Goal: Transaction & Acquisition: Subscribe to service/newsletter

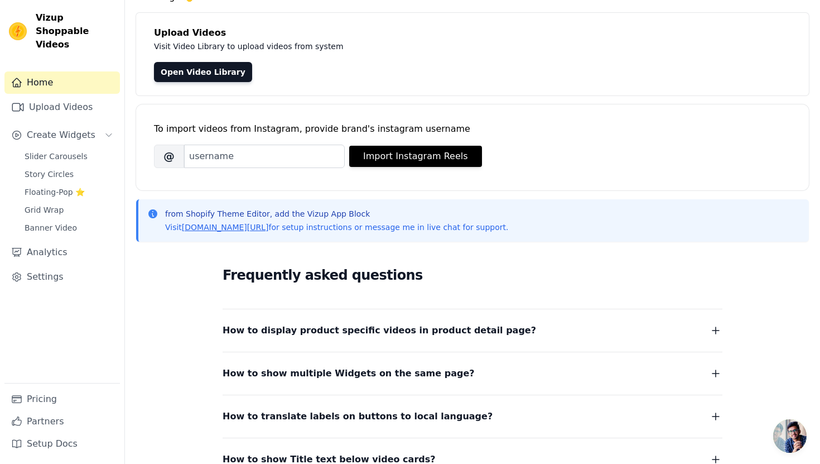
scroll to position [36, 0]
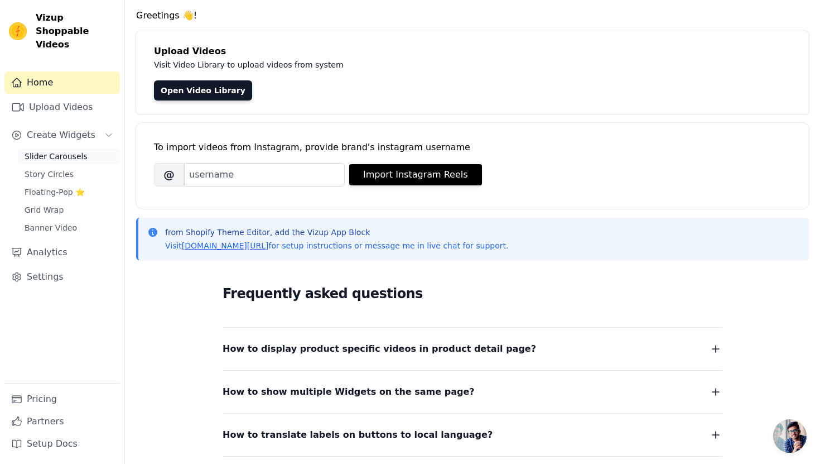
click at [49, 151] on span "Slider Carousels" at bounding box center [56, 156] width 63 height 11
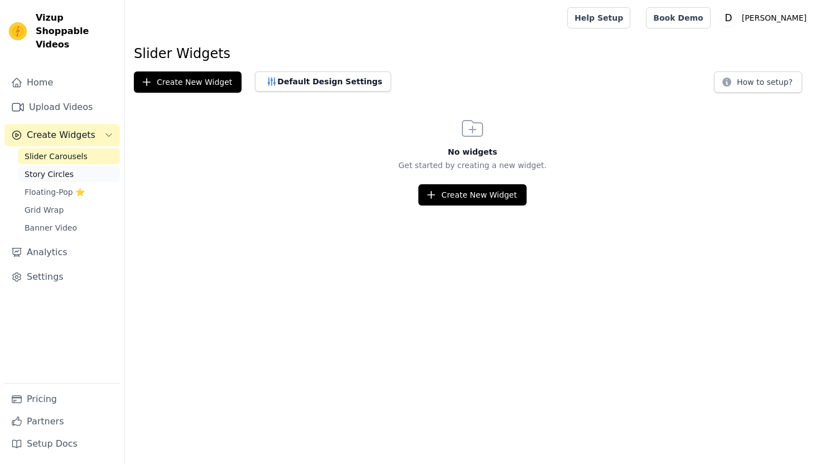
click at [50, 169] on span "Story Circles" at bounding box center [49, 174] width 49 height 11
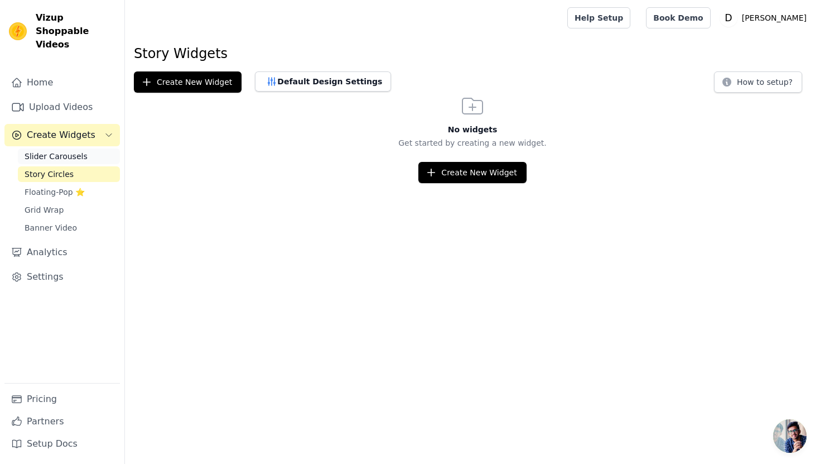
click at [55, 151] on span "Slider Carousels" at bounding box center [56, 156] width 63 height 11
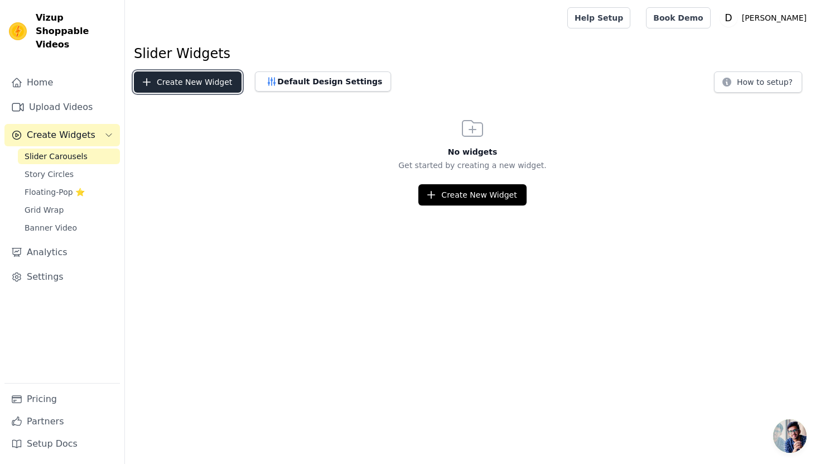
click at [184, 80] on button "Create New Widget" at bounding box center [188, 81] width 108 height 21
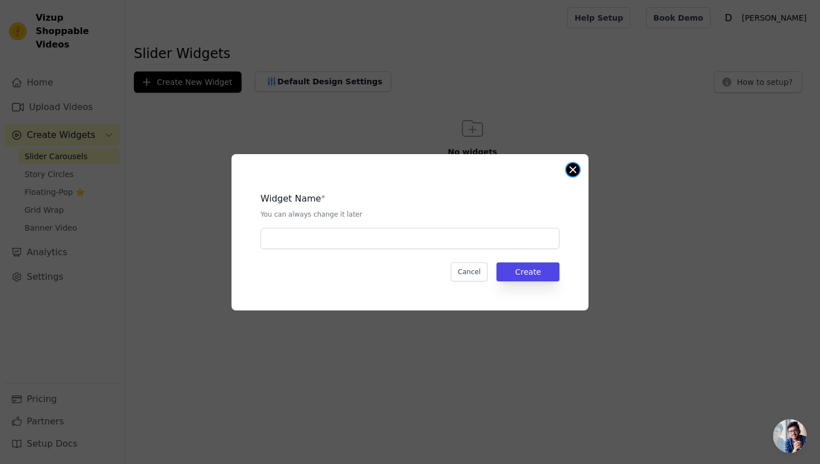
click at [567, 171] on button "Close modal" at bounding box center [572, 169] width 13 height 13
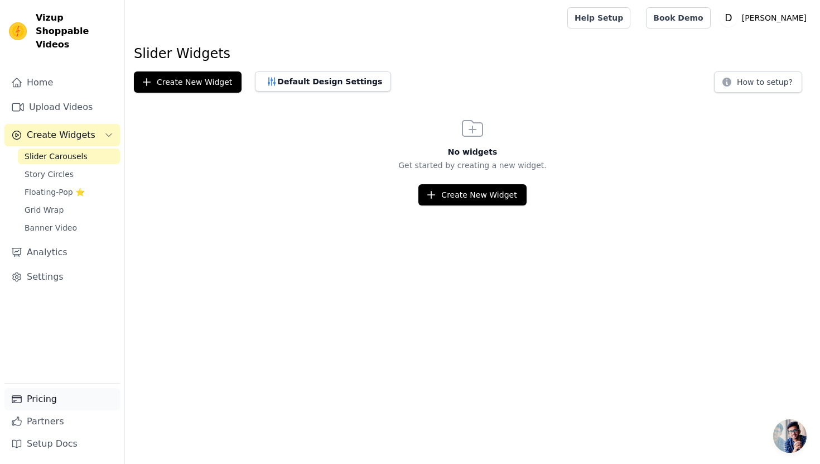
click at [54, 396] on link "Pricing" at bounding box center [62, 399] width 116 height 22
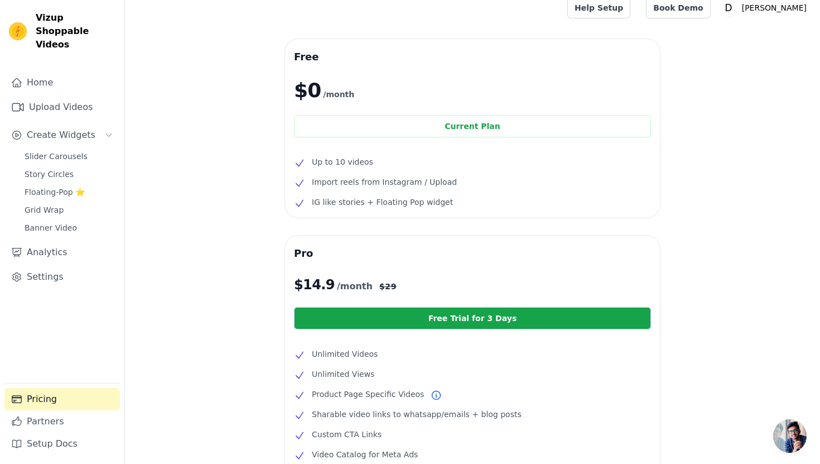
scroll to position [12, 0]
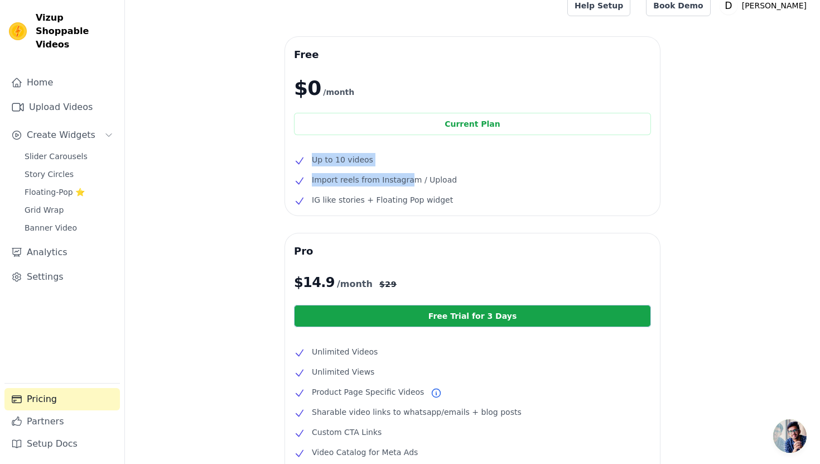
drag, startPoint x: 310, startPoint y: 157, endPoint x: 407, endPoint y: 179, distance: 99.4
click at [407, 179] on ul "Up to 10 videos Import reels from Instagram / Upload IG like stories + Floating…" at bounding box center [472, 180] width 357 height 54
click at [432, 182] on span "Import reels from Instagram / Upload" at bounding box center [384, 179] width 145 height 13
drag, startPoint x: 445, startPoint y: 197, endPoint x: 285, endPoint y: 157, distance: 165.1
click at [285, 157] on div "Free $0 /month Current Plan Up to 10 videos Import reels from Instagram / Uploa…" at bounding box center [472, 126] width 375 height 179
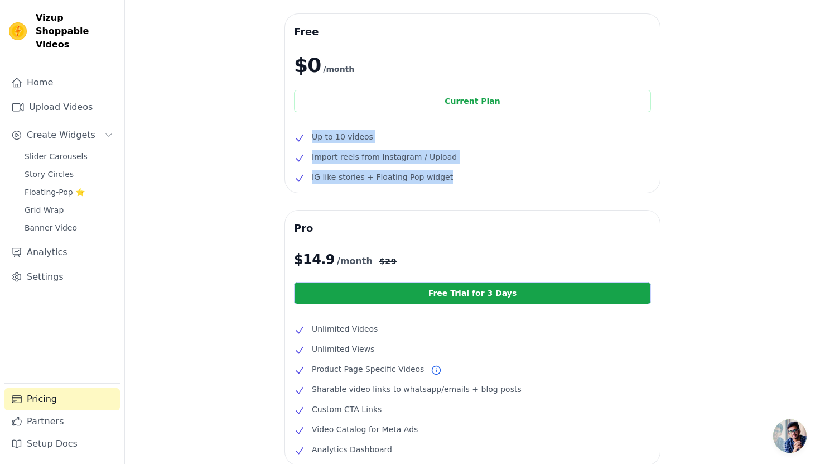
scroll to position [36, 0]
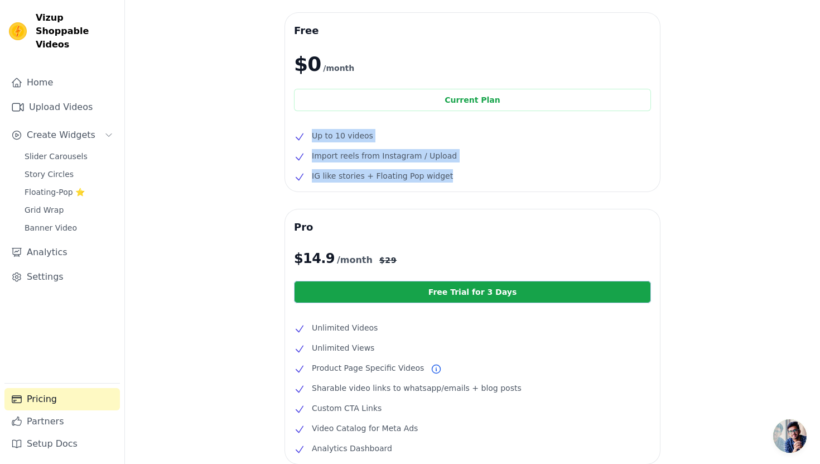
click at [374, 138] on li "Up to 10 videos" at bounding box center [472, 135] width 357 height 13
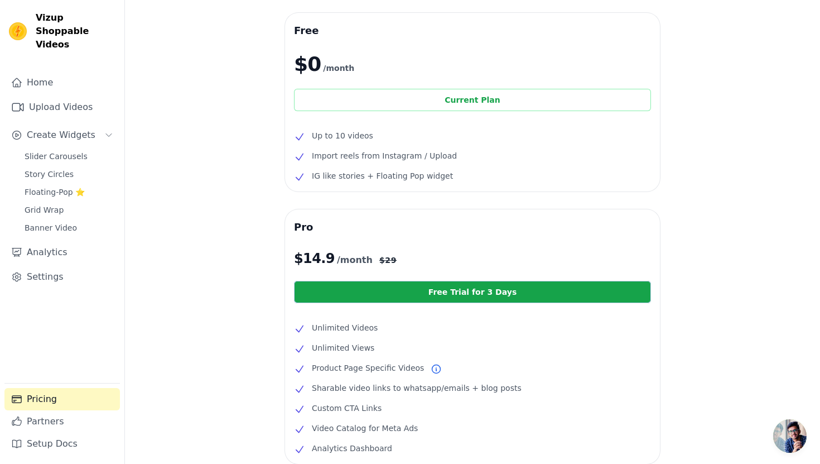
click at [396, 98] on div "Current Plan" at bounding box center [472, 100] width 357 height 22
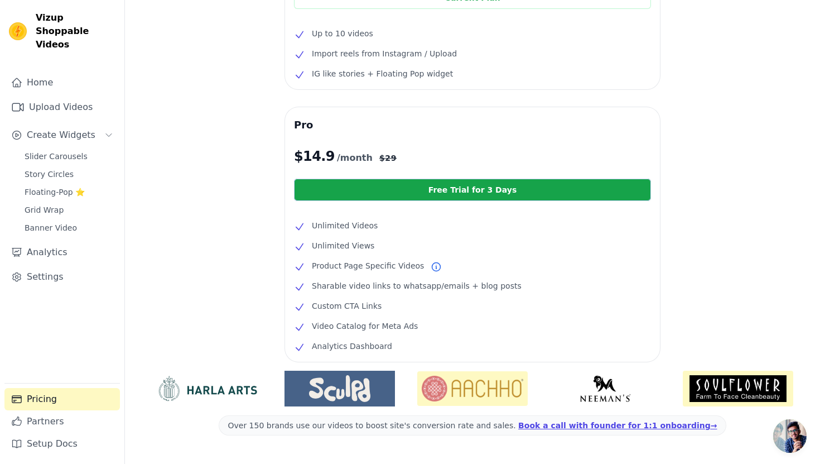
scroll to position [137, 0]
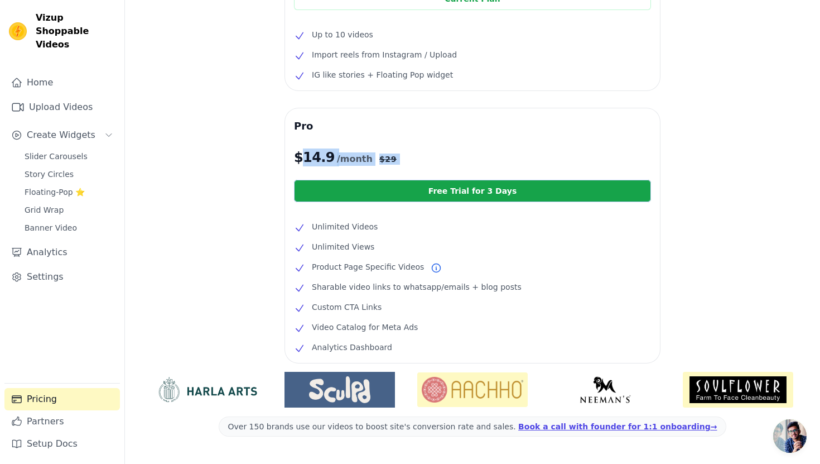
drag, startPoint x: 301, startPoint y: 155, endPoint x: 383, endPoint y: 166, distance: 82.2
click at [383, 166] on div "Pro $ 14.9 /month $ 29 Free Trial for 3 Days Unlimited Videos Unlimited Views P…" at bounding box center [472, 235] width 375 height 254
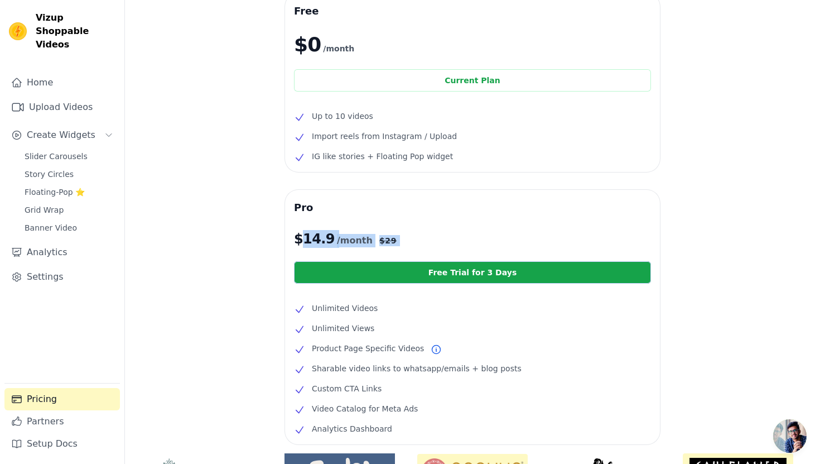
scroll to position [16, 0]
